Goal: Go to known website: Go to known website

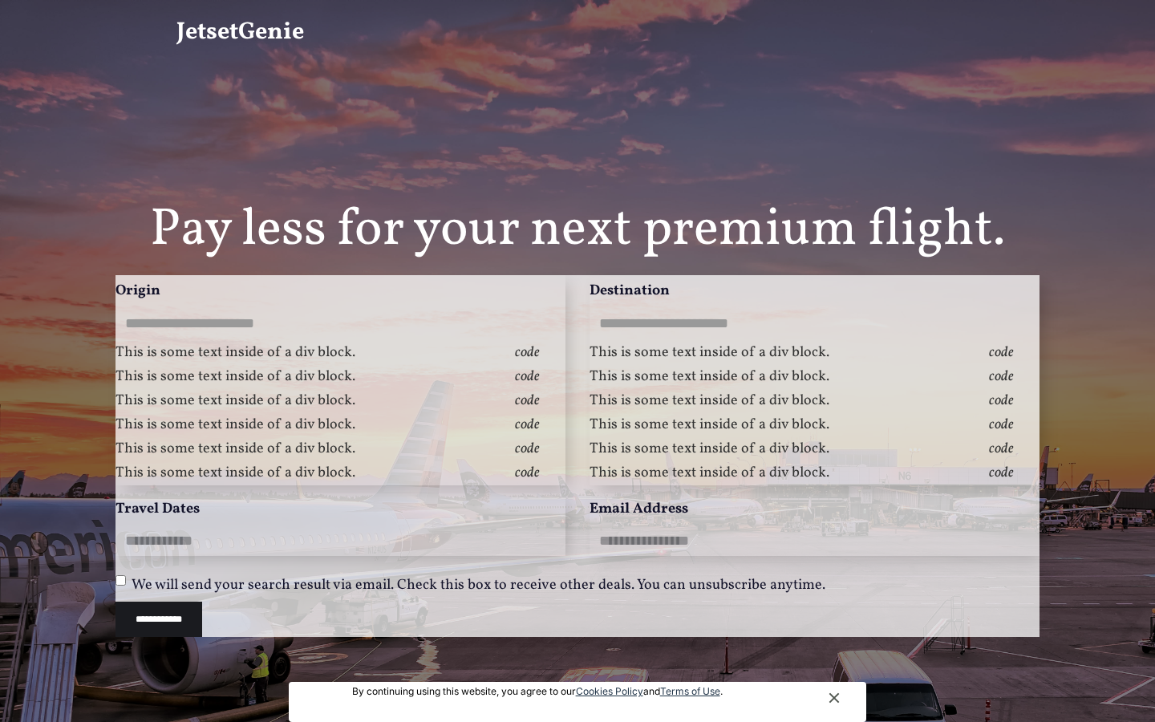
type input "**********"
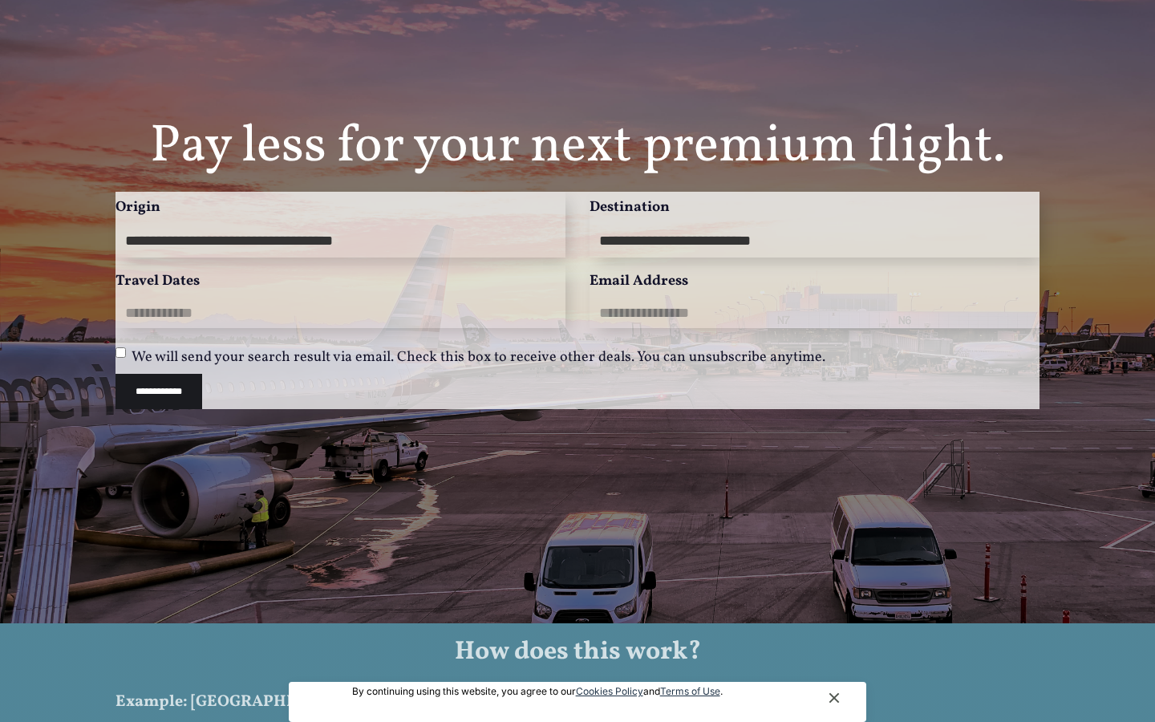
scroll to position [186, 0]
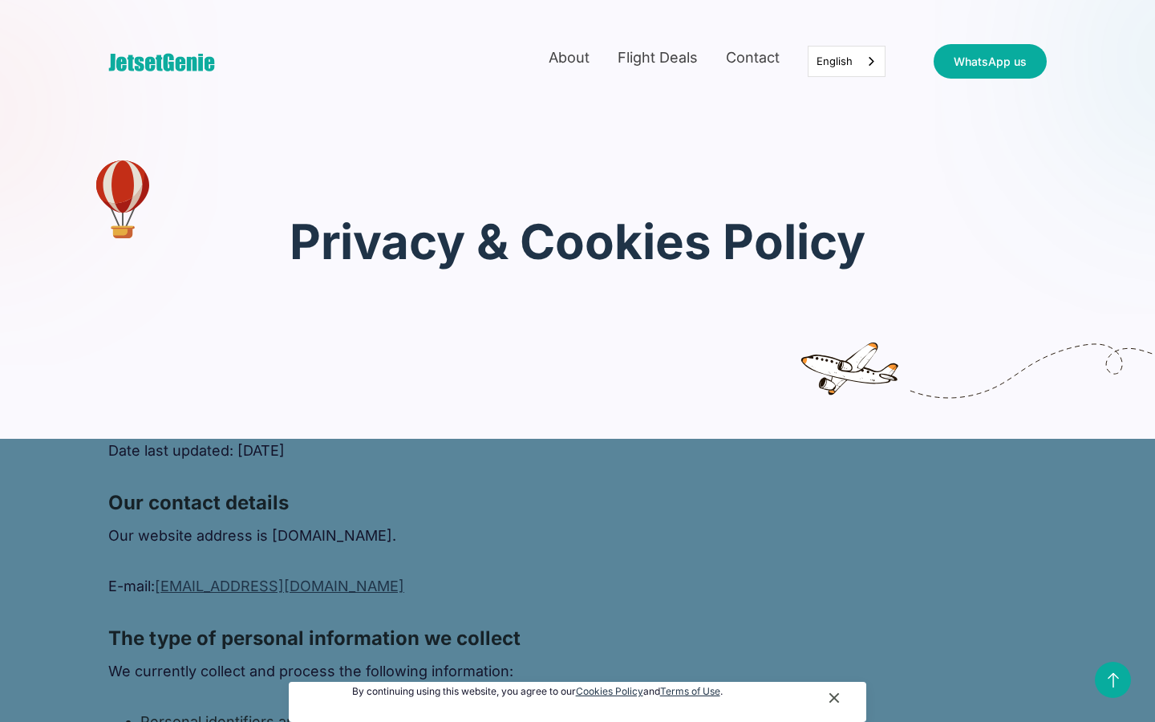
scroll to position [3176, 0]
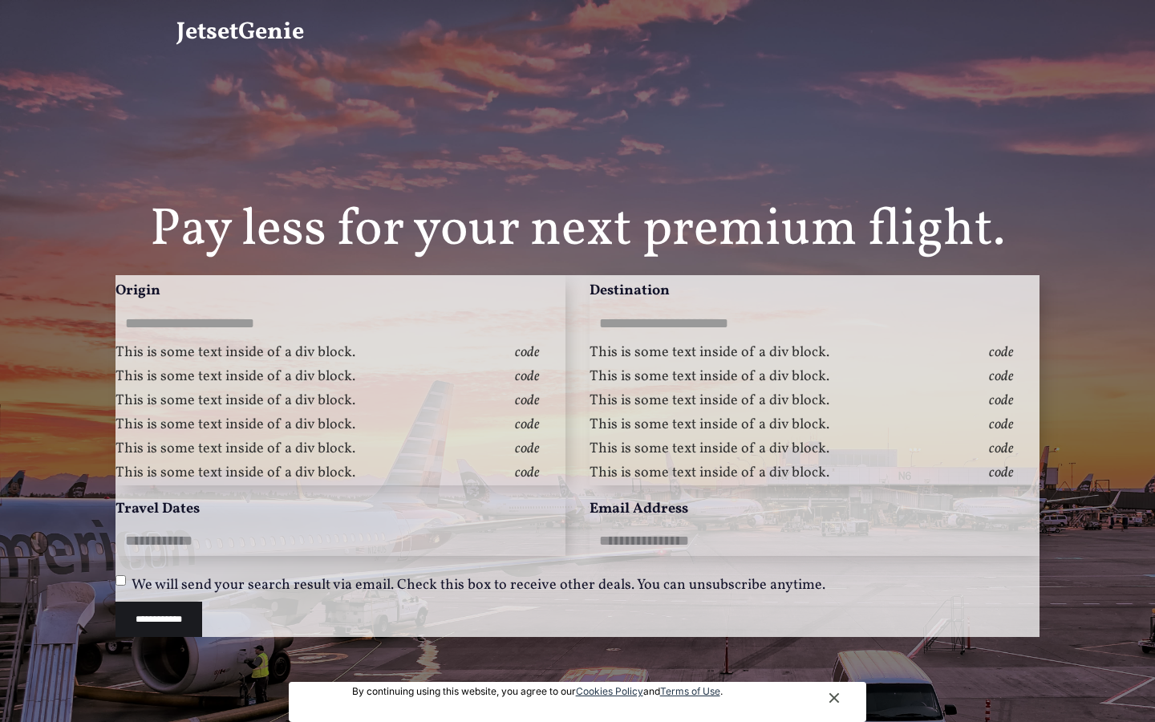
type input "**********"
